Goal: Transaction & Acquisition: Subscribe to service/newsletter

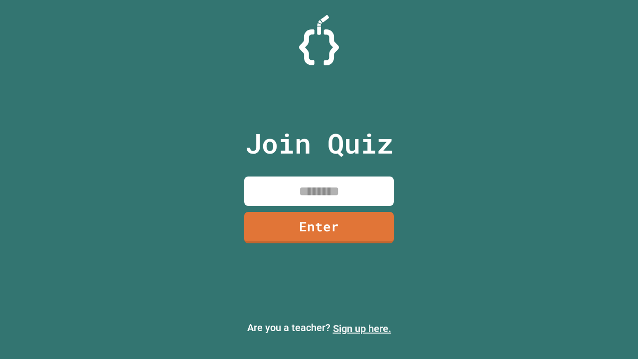
click at [362, 329] on link "Sign up here." at bounding box center [362, 329] width 58 height 12
